Goal: Task Accomplishment & Management: Use online tool/utility

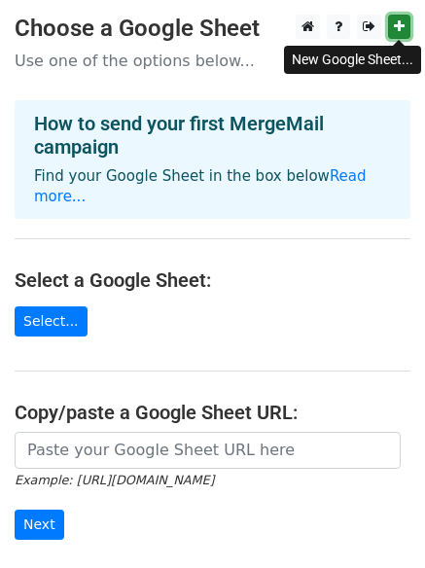
click at [400, 26] on icon at bounding box center [399, 26] width 11 height 14
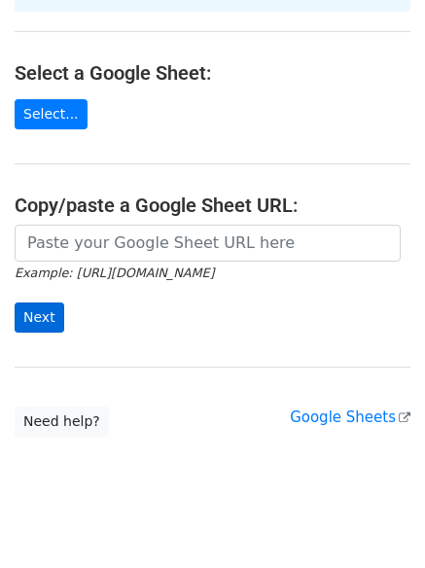
scroll to position [211, 0]
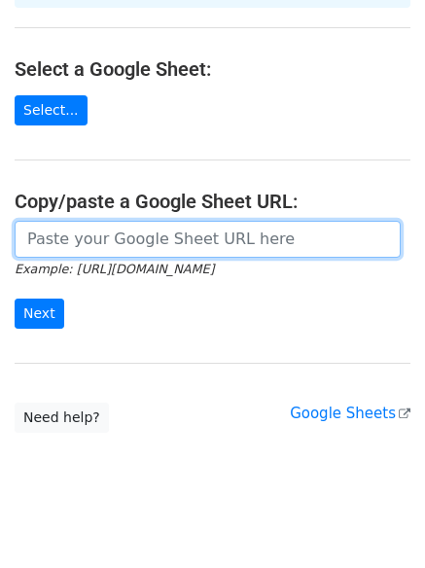
click at [101, 221] on input "url" at bounding box center [208, 239] width 386 height 37
paste input "https://docs.google.com/spreadsheets/d/1AHIsIiWdGuMyoSbVYlHeAGmfcI4VcuN_F-5OEDg…"
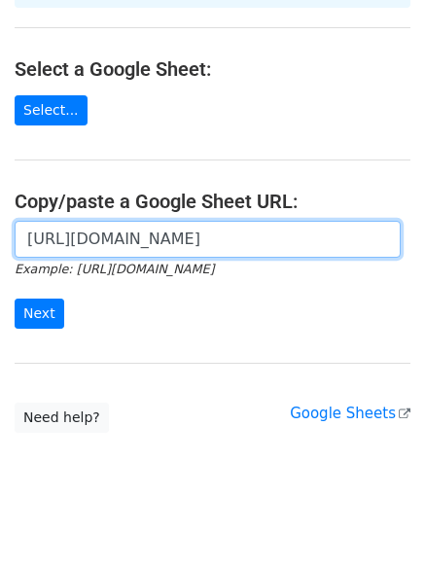
scroll to position [0, 426]
type input "https://docs.google.com/spreadsheets/d/1AHIsIiWdGuMyoSbVYlHeAGmfcI4VcuN_F-5OEDg…"
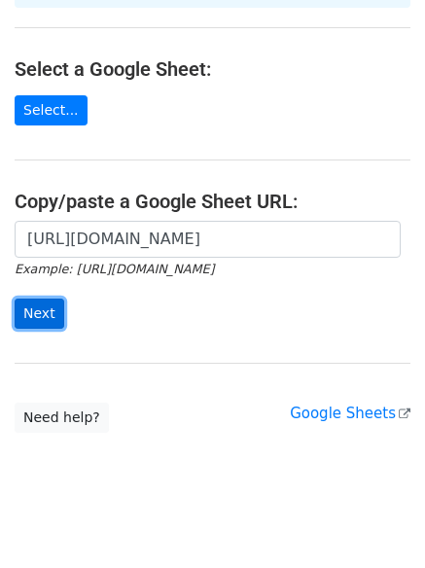
scroll to position [0, 0]
click at [34, 299] on input "Next" at bounding box center [40, 314] width 50 height 30
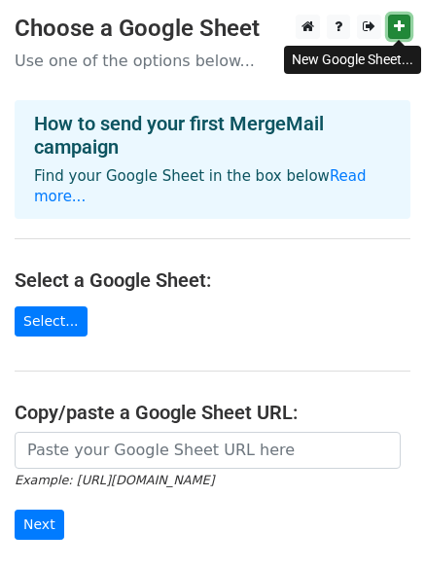
click at [399, 33] on icon at bounding box center [399, 26] width 11 height 14
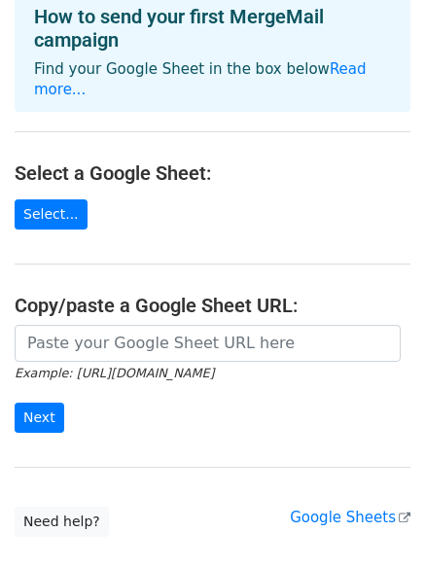
scroll to position [195, 0]
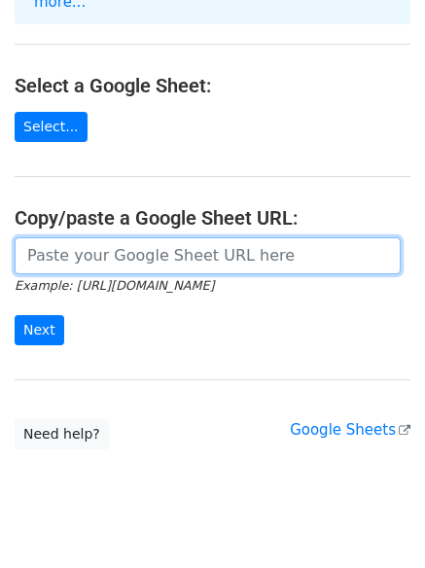
click at [97, 237] on input "url" at bounding box center [208, 255] width 386 height 37
paste input "https://docs.google.com/spreadsheets/d/10_5MMJ3Tz5VIwElPXDbATVORCXfo1o_7i_AxuU7…"
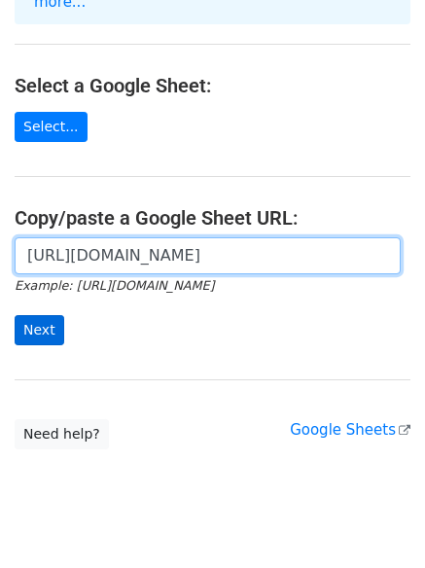
type input "https://docs.google.com/spreadsheets/d/10_5MMJ3Tz5VIwElPXDbATVORCXfo1o_7i_AxuU7…"
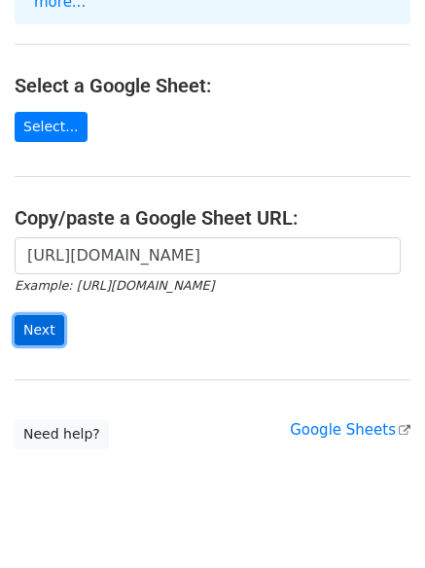
scroll to position [0, 0]
click at [33, 315] on input "Next" at bounding box center [40, 330] width 50 height 30
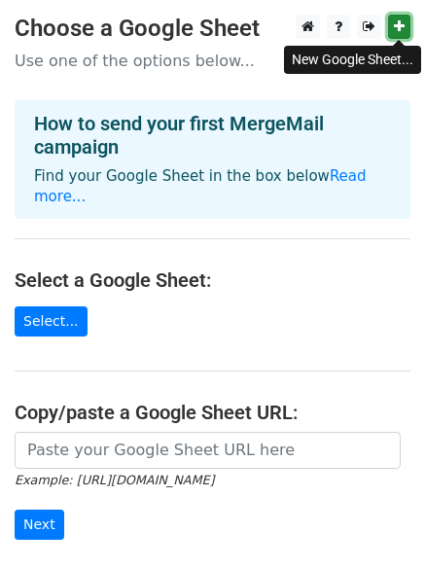
click at [406, 25] on link at bounding box center [399, 27] width 22 height 24
click at [391, 21] on link at bounding box center [399, 27] width 22 height 24
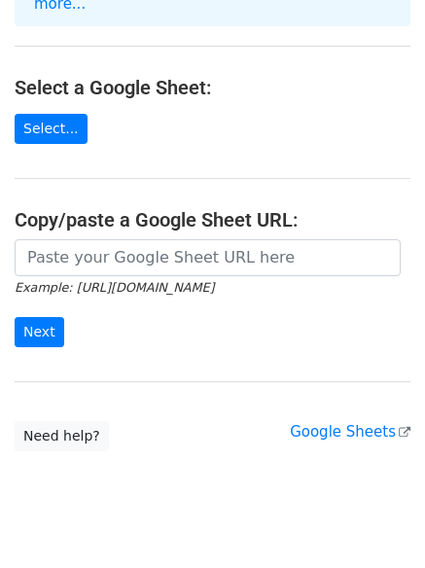
scroll to position [195, 0]
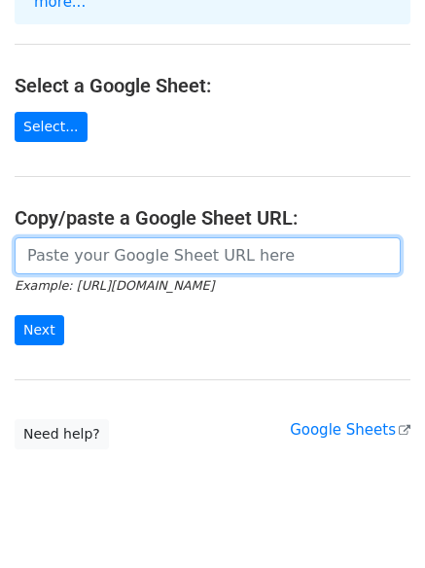
click at [144, 238] on input "url" at bounding box center [208, 255] width 386 height 37
paste input "https://docs.google.com/spreadsheets/d/1BaEEOb9TdwU79CRpyb8X-L-fjEguP_PzhtOpzH7…"
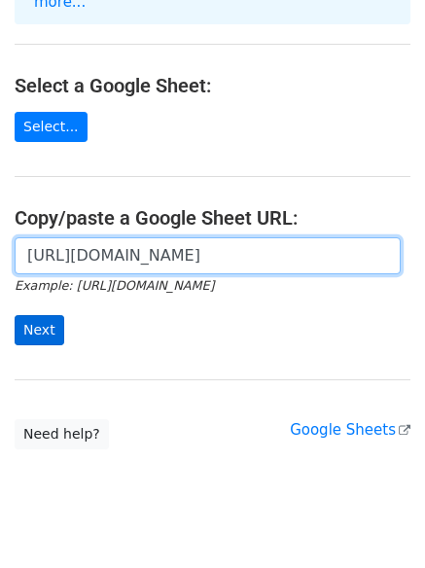
type input "https://docs.google.com/spreadsheets/d/1BaEEOb9TdwU79CRpyb8X-L-fjEguP_PzhtOpzH7…"
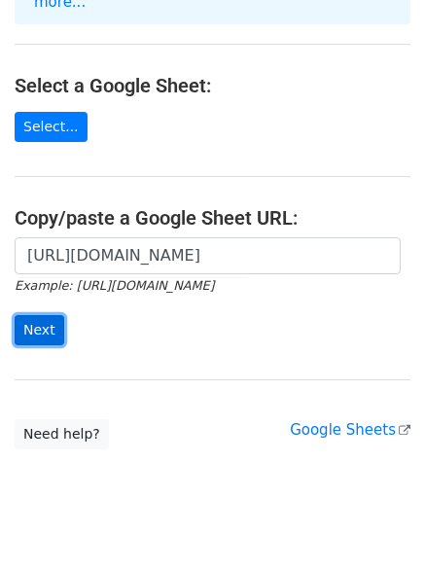
scroll to position [0, 0]
click at [41, 315] on input "Next" at bounding box center [40, 330] width 50 height 30
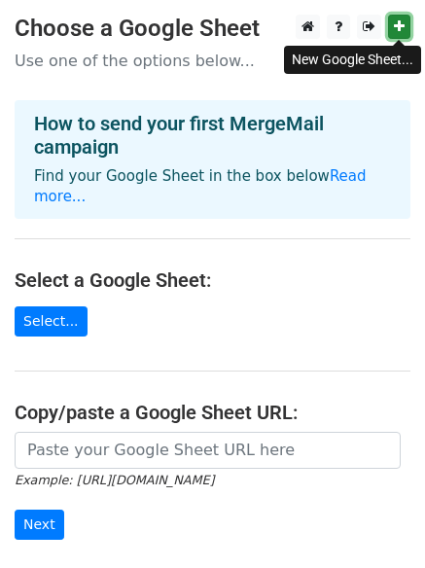
click at [403, 25] on icon at bounding box center [399, 26] width 11 height 14
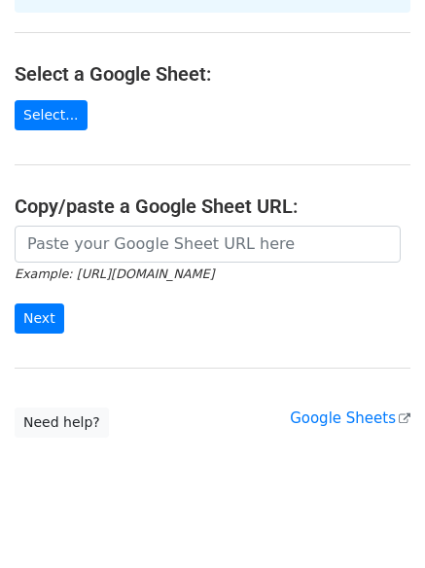
scroll to position [211, 0]
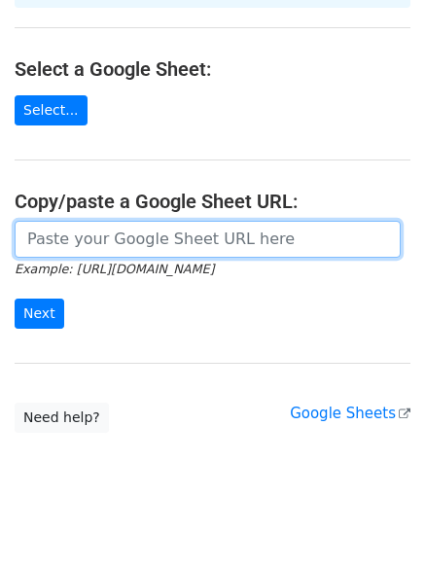
click at [47, 221] on input "url" at bounding box center [208, 239] width 386 height 37
paste input "https://docs.google.com/spreadsheets/d/1okIu8YxT_cYvulwyaAHeFDlCoW5tCbPBsh5ZJxT…"
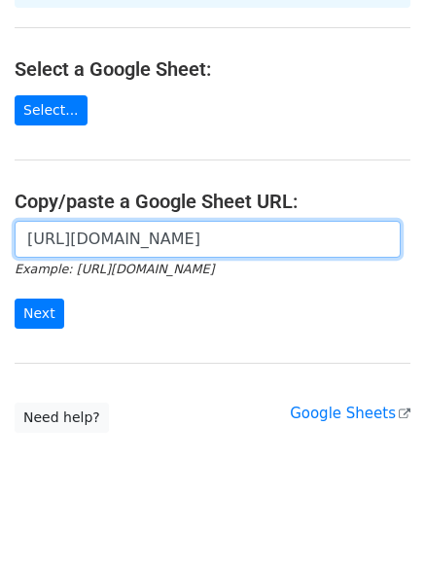
scroll to position [0, 419]
type input "https://docs.google.com/spreadsheets/d/1okIu8YxT_cYvulwyaAHeFDlCoW5tCbPBsh5ZJxT…"
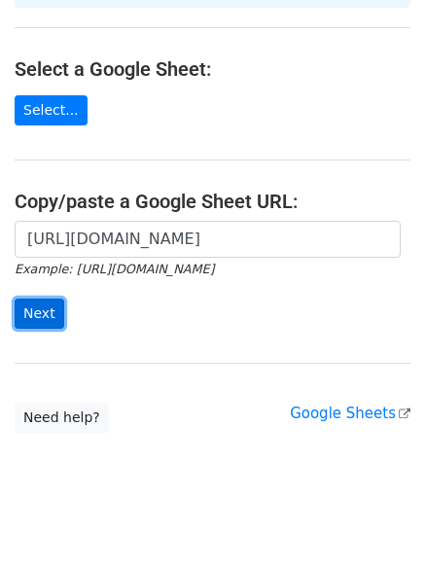
scroll to position [0, 0]
click at [28, 299] on input "Next" at bounding box center [40, 314] width 50 height 30
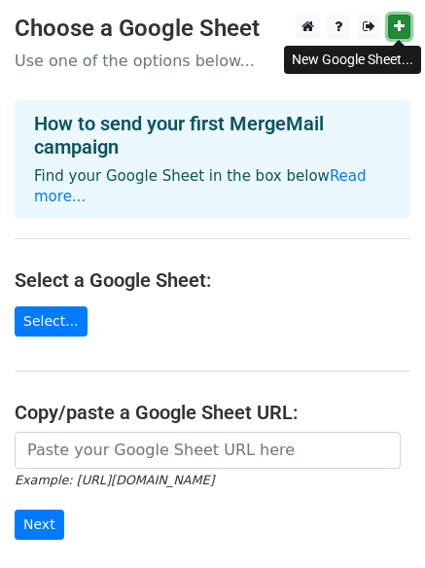
click at [393, 23] on link at bounding box center [399, 27] width 22 height 24
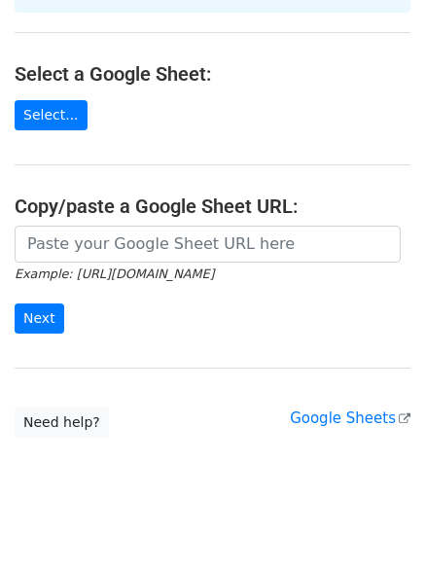
scroll to position [211, 0]
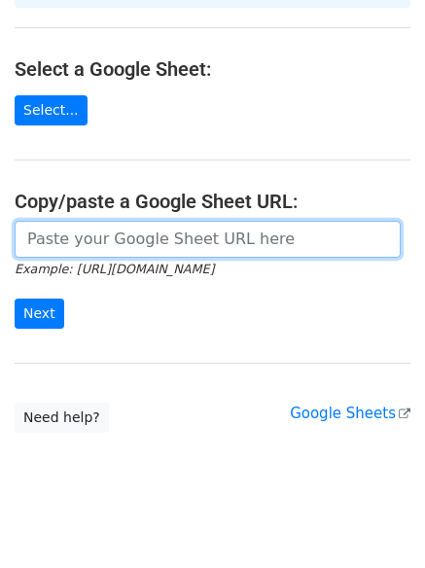
click at [104, 224] on input "url" at bounding box center [208, 239] width 386 height 37
paste input "https://docs.google.com/spreadsheets/d/1WyGuy7c8XCuoWHNTC64X6LGOyvZUWB7sNKSWNjs…"
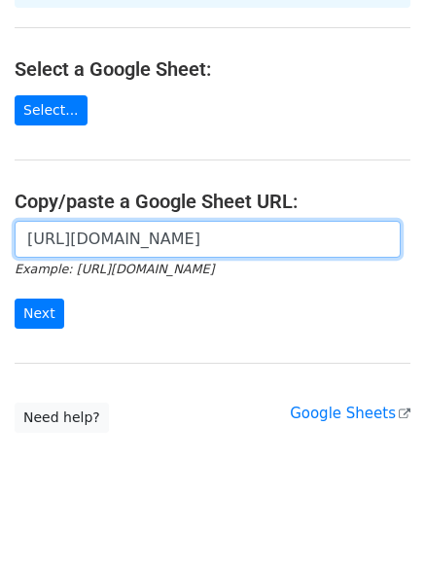
scroll to position [0, 461]
type input "https://docs.google.com/spreadsheets/d/1WyGuy7c8XCuoWHNTC64X6LGOyvZUWB7sNKSWNjs…"
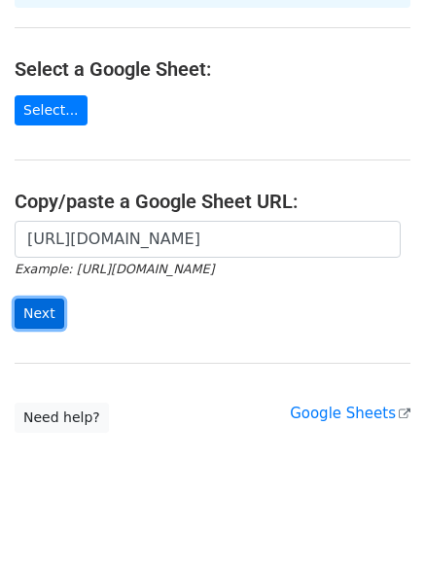
scroll to position [0, 0]
click at [24, 299] on input "Next" at bounding box center [40, 314] width 50 height 30
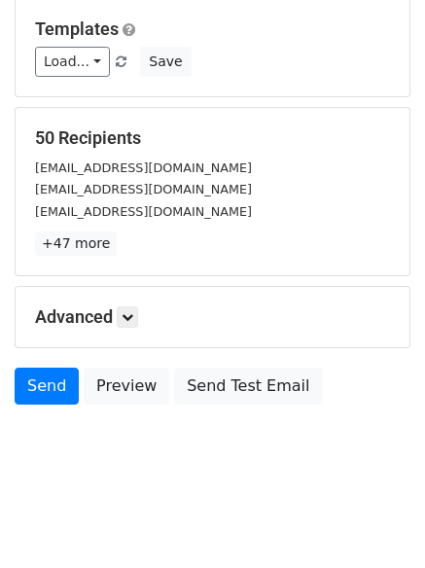
scroll to position [265, 0]
